Goal: Obtain resource: Download file/media

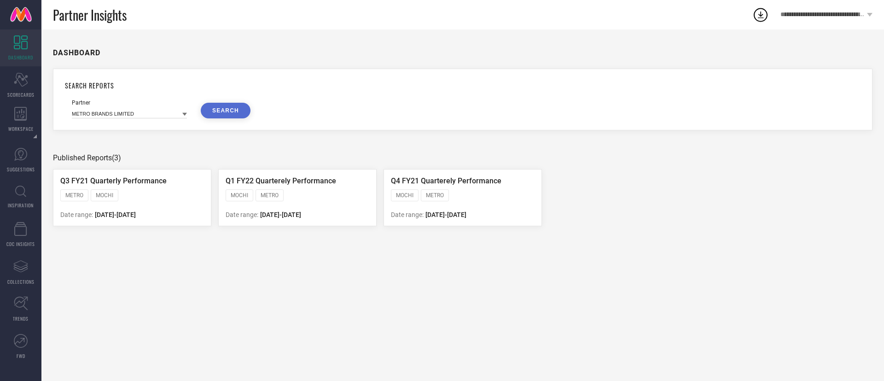
click at [0, 0] on li "System Workspace" at bounding box center [0, 0] width 0 height 0
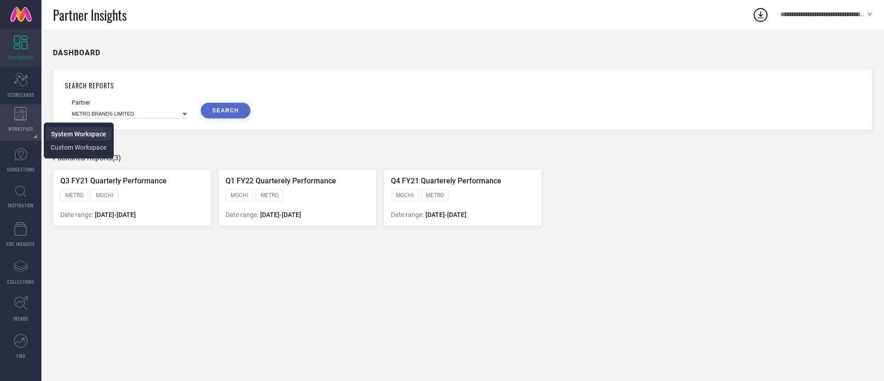
click at [58, 130] on span "System Workspace" at bounding box center [78, 133] width 55 height 7
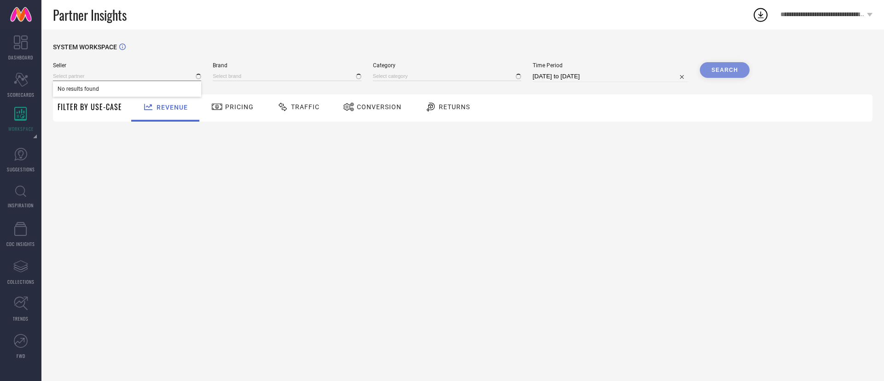
click at [133, 73] on input at bounding box center [127, 76] width 148 height 10
type input "1 STOP FASHION"
type input "All"
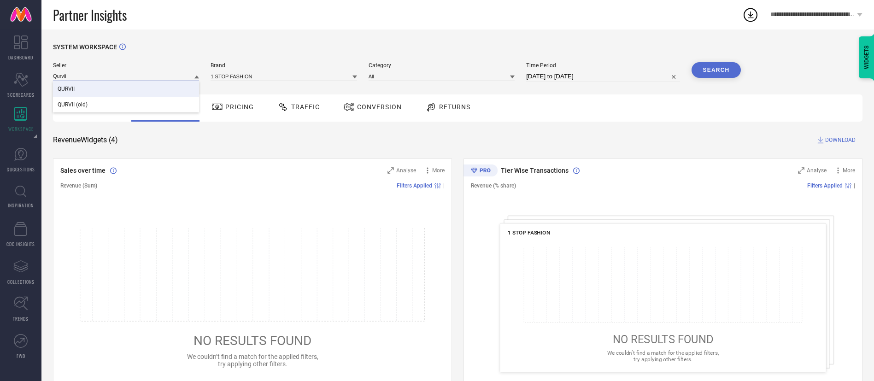
type input "Qurvii"
click at [134, 91] on div "QURVII" at bounding box center [126, 89] width 146 height 16
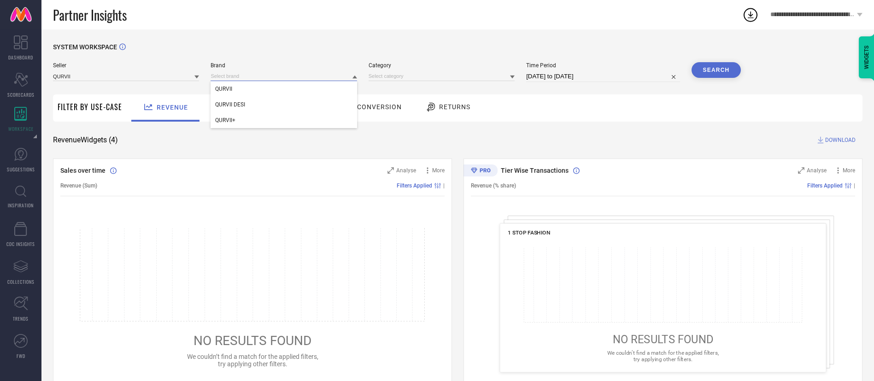
click at [278, 74] on input at bounding box center [283, 76] width 146 height 10
click at [284, 77] on input at bounding box center [283, 76] width 146 height 10
click at [281, 86] on div "QURVII" at bounding box center [283, 89] width 146 height 16
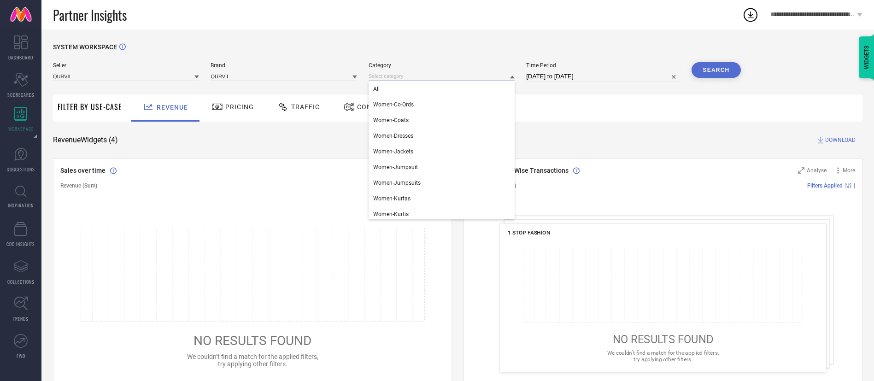
click at [422, 81] on input at bounding box center [441, 76] width 146 height 10
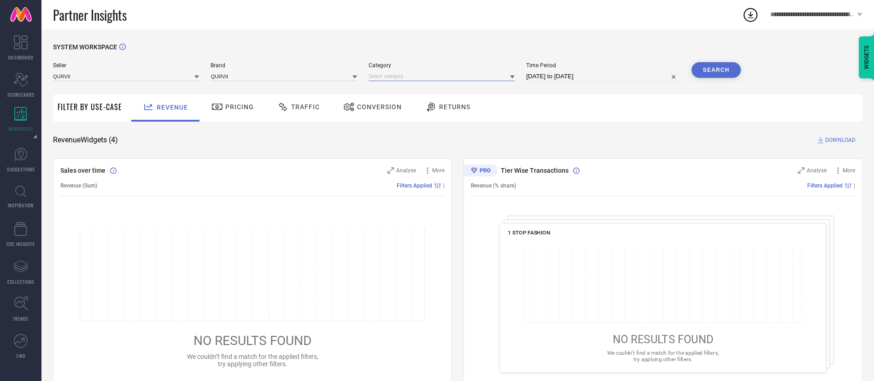
click at [423, 81] on input at bounding box center [441, 76] width 146 height 10
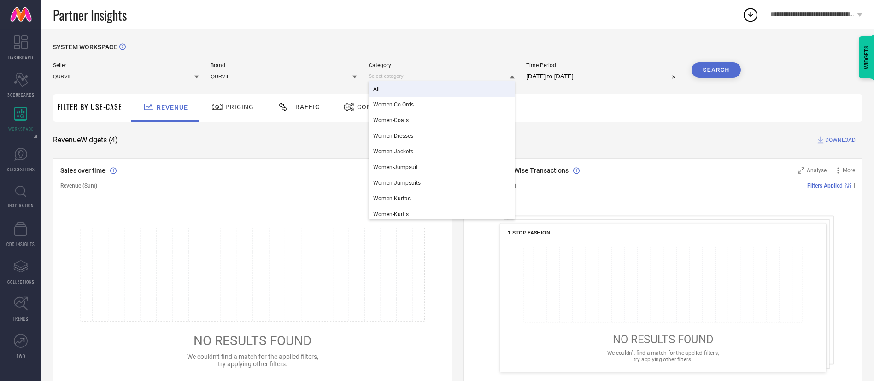
click at [422, 88] on div "All" at bounding box center [441, 89] width 146 height 16
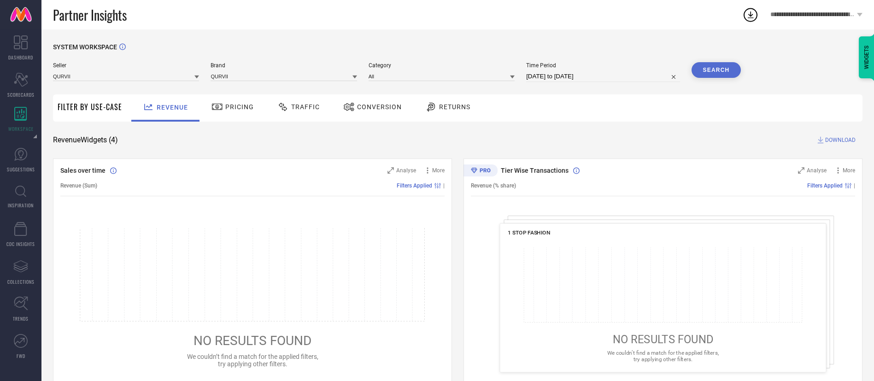
select select "6"
select select "2025"
select select "7"
select select "2025"
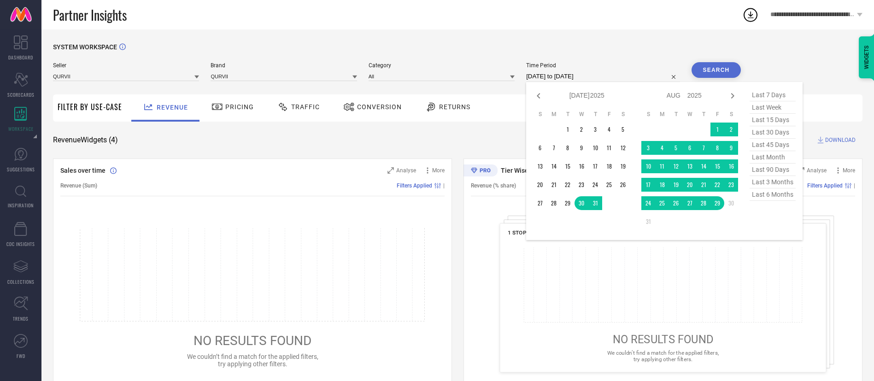
click at [554, 72] on input "[DATE] to [DATE]" at bounding box center [602, 76] width 153 height 11
click at [775, 188] on span "last 3 months" at bounding box center [772, 182] width 46 height 12
type input "[DATE] to [DATE]"
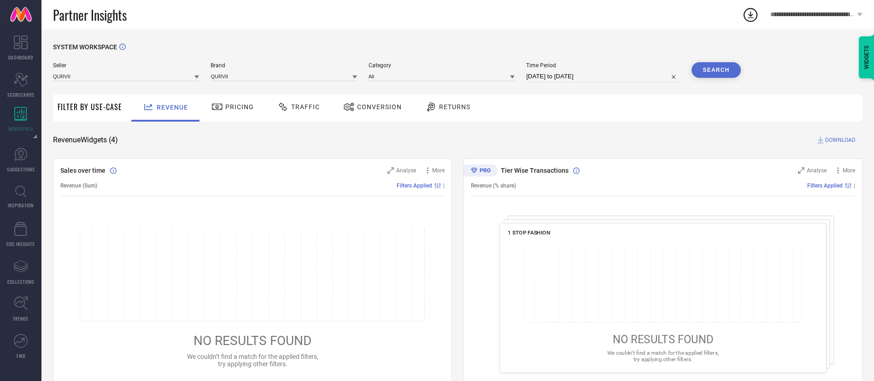
click at [706, 61] on div "SYSTEM WORKSPACE" at bounding box center [457, 52] width 809 height 19
click at [730, 74] on button "Search" at bounding box center [716, 70] width 50 height 16
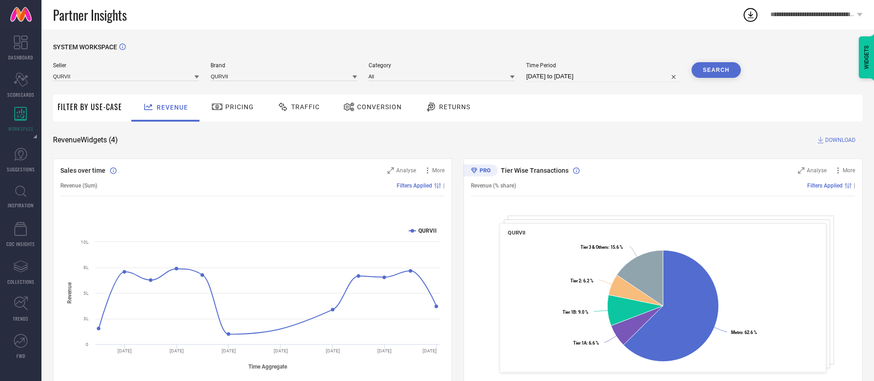
click at [846, 137] on span "DOWNLOAD" at bounding box center [840, 139] width 30 height 9
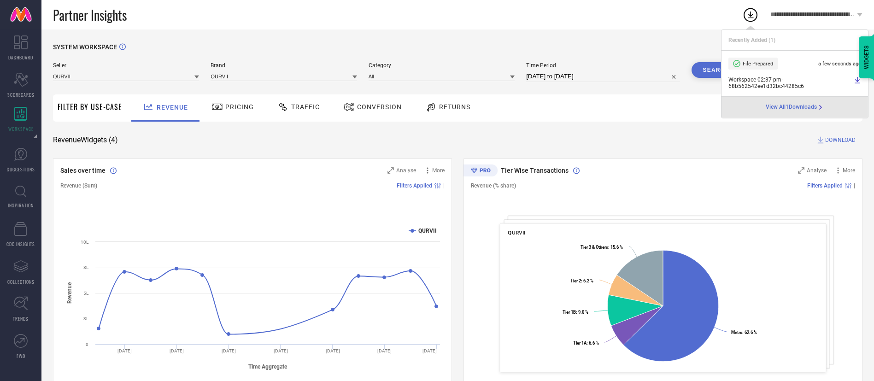
select select "5"
select select "2025"
select select "6"
select select "2025"
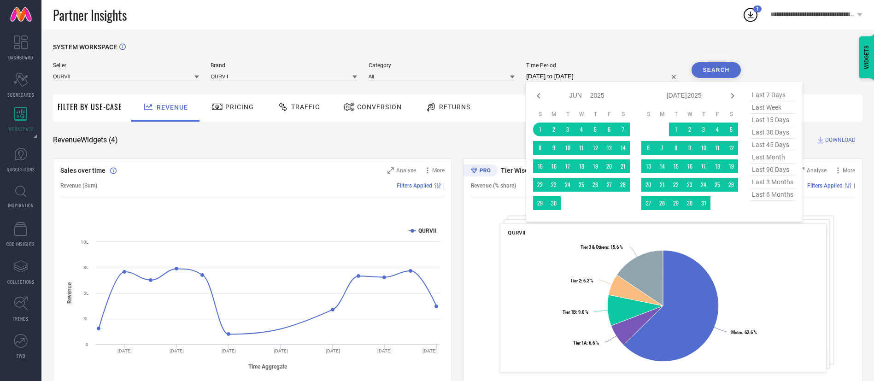
click at [592, 76] on input "[DATE] to [DATE]" at bounding box center [602, 76] width 153 height 11
type input "After [DATE]"
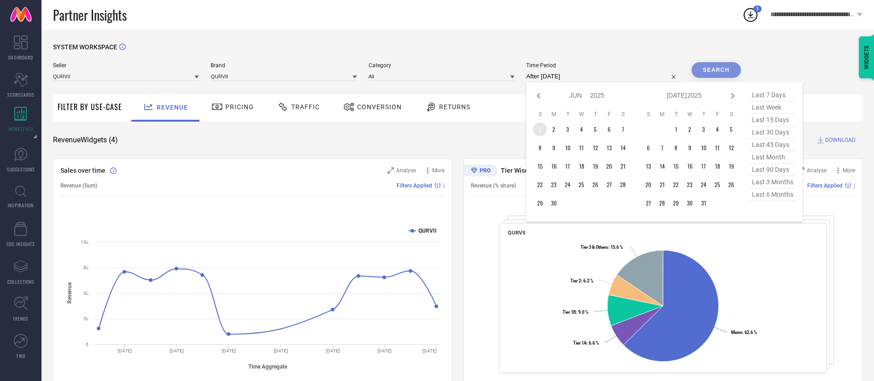
click at [537, 124] on td "1" at bounding box center [540, 130] width 14 height 14
click at [738, 93] on icon at bounding box center [732, 95] width 11 height 11
select select "6"
select select "2025"
select select "7"
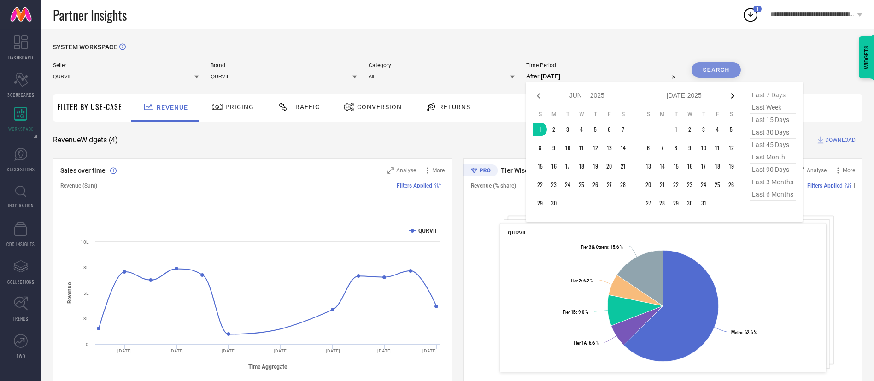
select select "2025"
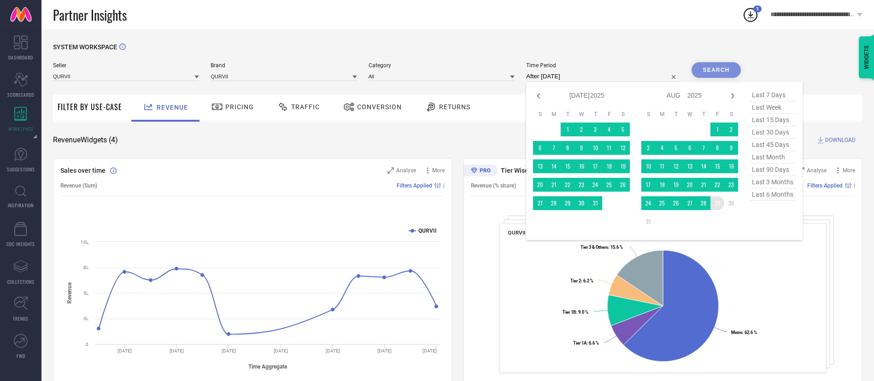
type input "[DATE] to [DATE]"
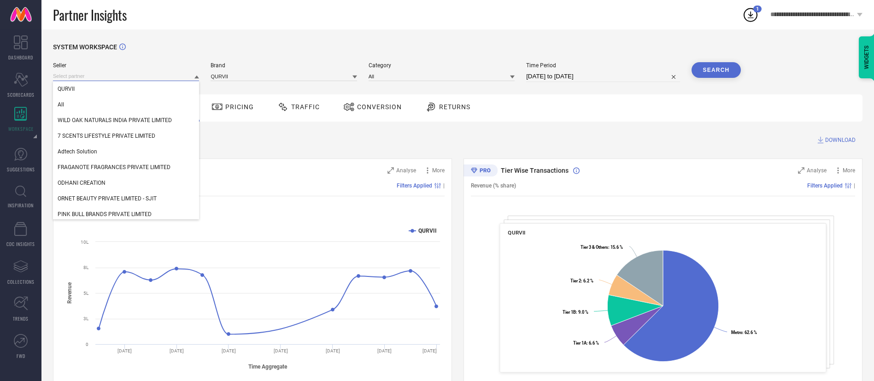
click at [164, 73] on input at bounding box center [126, 76] width 146 height 10
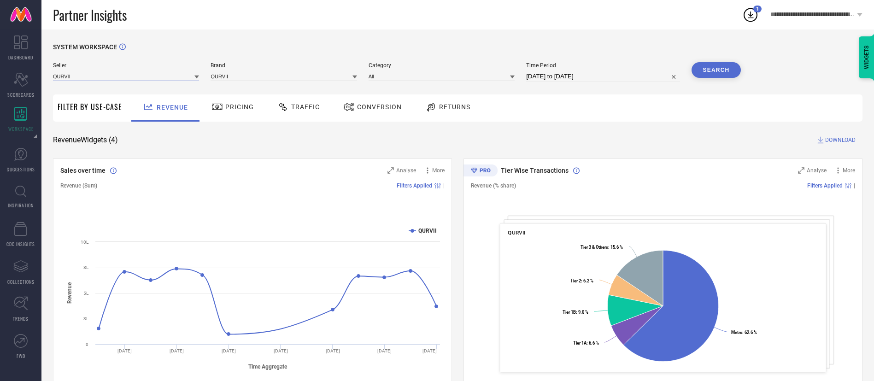
click at [193, 75] on input at bounding box center [126, 76] width 146 height 10
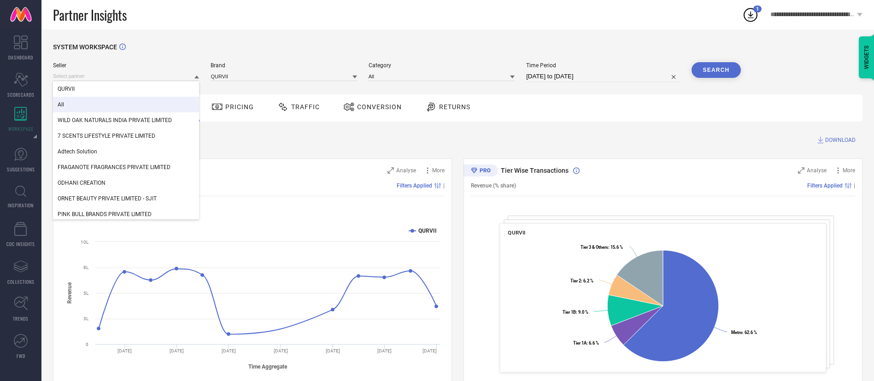
click at [58, 106] on span "All" at bounding box center [61, 104] width 6 height 6
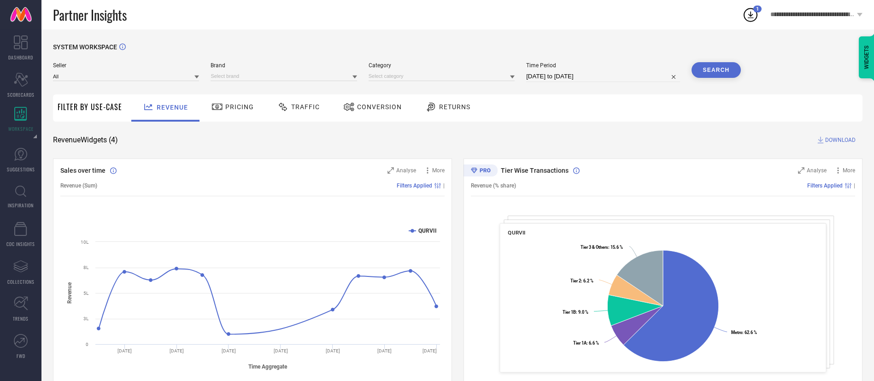
click at [216, 69] on div "Brand" at bounding box center [283, 72] width 146 height 20
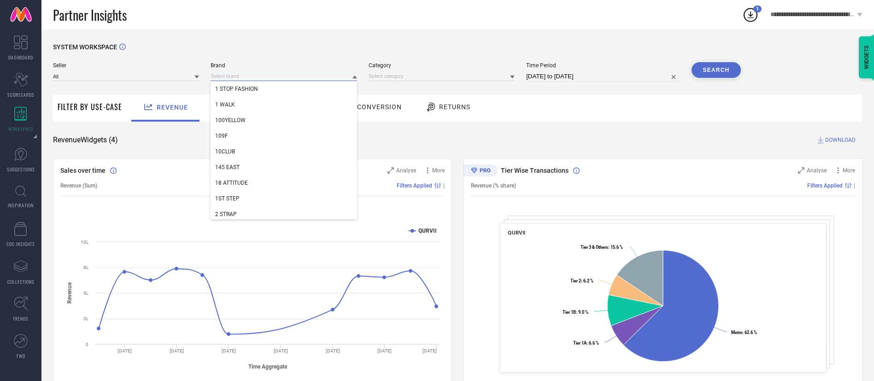
click at [222, 76] on input at bounding box center [283, 76] width 146 height 10
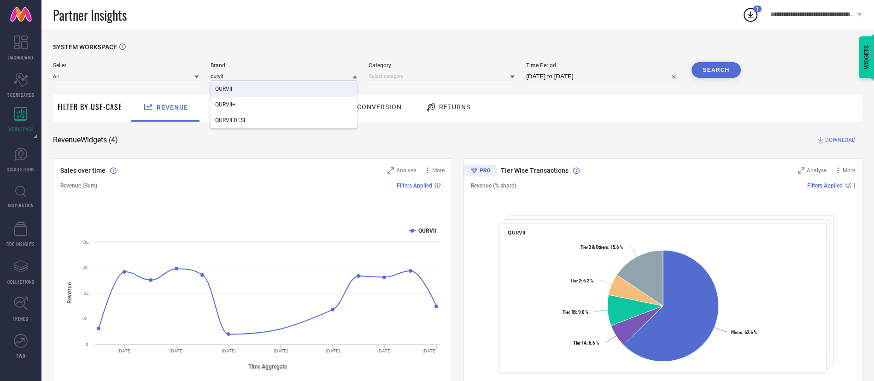
type input "qurvii"
